Goal: Information Seeking & Learning: Learn about a topic

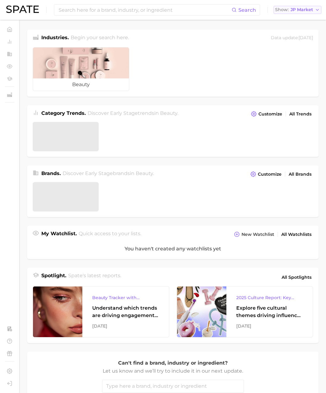
click at [297, 9] on span "JP Market" at bounding box center [302, 9] width 23 height 3
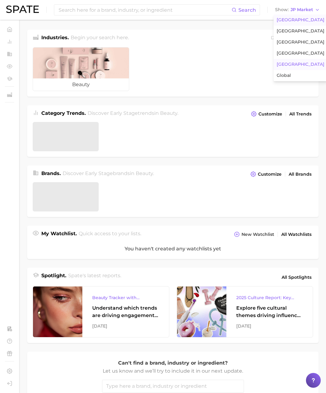
click at [292, 18] on span "[GEOGRAPHIC_DATA]" at bounding box center [301, 19] width 48 height 5
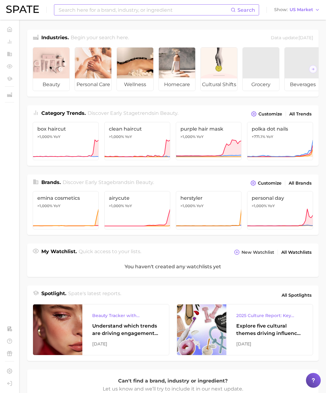
click at [182, 8] on input at bounding box center [144, 10] width 173 height 10
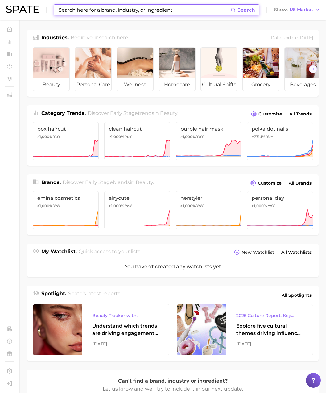
paste input "cinnamon coffee"
type input "cinnamon coffee"
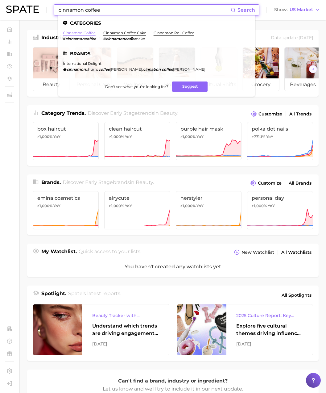
click at [77, 33] on link "cinnamon coffee" at bounding box center [79, 33] width 33 height 5
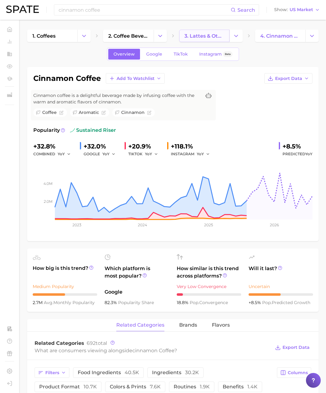
click at [197, 37] on span "3. lattes & other espresso drinks" at bounding box center [205, 36] width 40 height 6
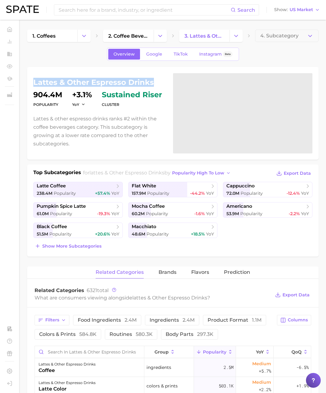
drag, startPoint x: 154, startPoint y: 82, endPoint x: 35, endPoint y: 83, distance: 119.2
click at [35, 83] on h1 "lattes & other espresso drinks" at bounding box center [99, 82] width 132 height 7
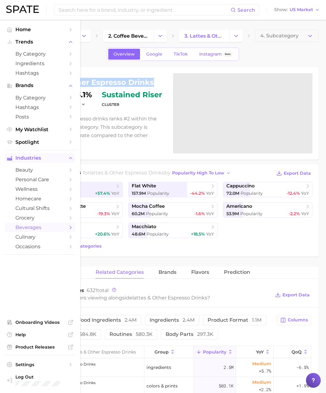
copy h1 "lattes & other espresso drinks"
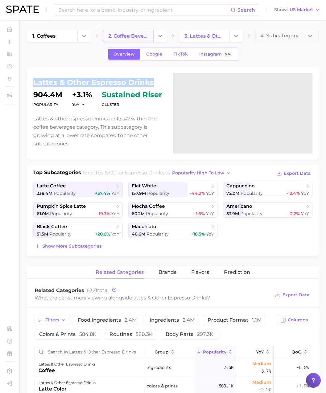
click at [131, 36] on span "2. coffee beverages" at bounding box center [128, 36] width 40 height 6
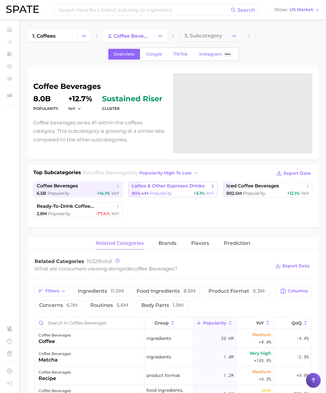
click at [176, 182] on link "lattes & other espresso drinks 904.4m Popularity +3.1% YoY" at bounding box center [173, 189] width 90 height 15
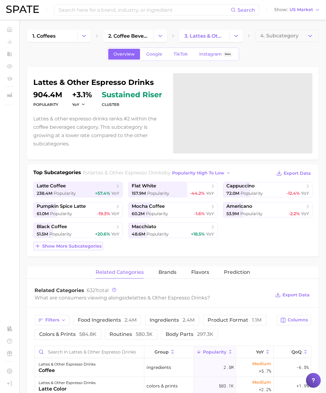
click at [97, 246] on span "Show more subcategories" at bounding box center [71, 246] width 59 height 5
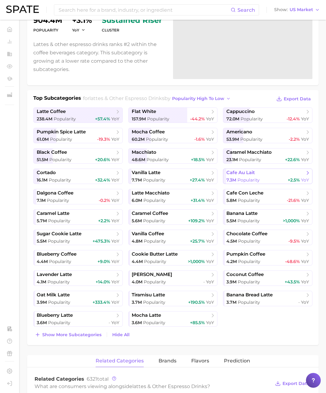
scroll to position [77, 0]
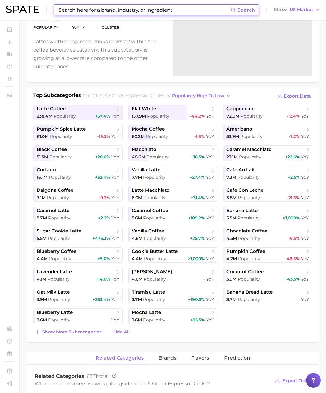
click at [82, 10] on input at bounding box center [144, 10] width 173 height 10
paste input "cinnamon coffee"
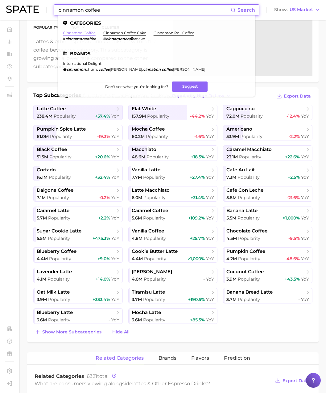
type input "cinnamon coffee"
click at [78, 31] on link "cinnamon coffee" at bounding box center [79, 33] width 33 height 5
